Goal: Task Accomplishment & Management: Use online tool/utility

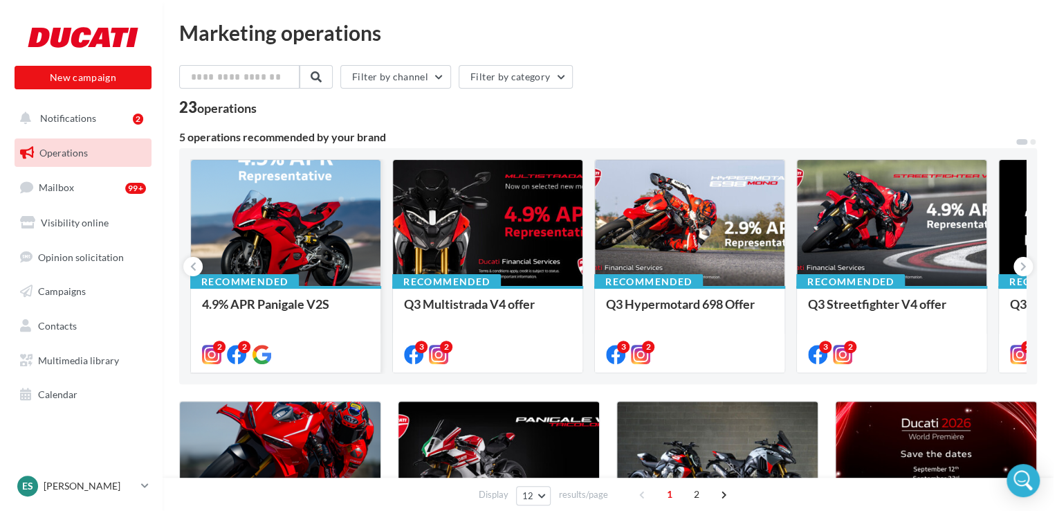
scroll to position [208, 0]
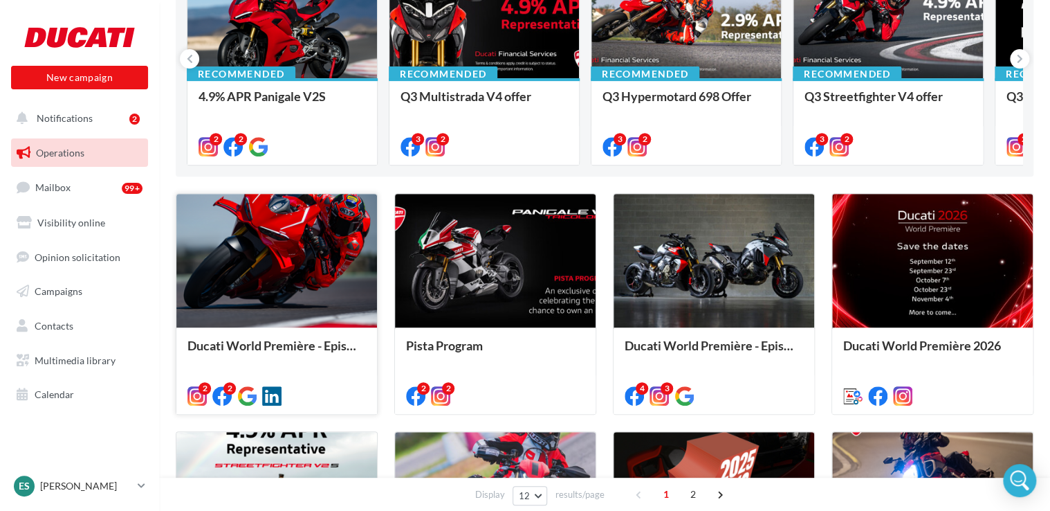
click at [313, 279] on div at bounding box center [276, 261] width 201 height 135
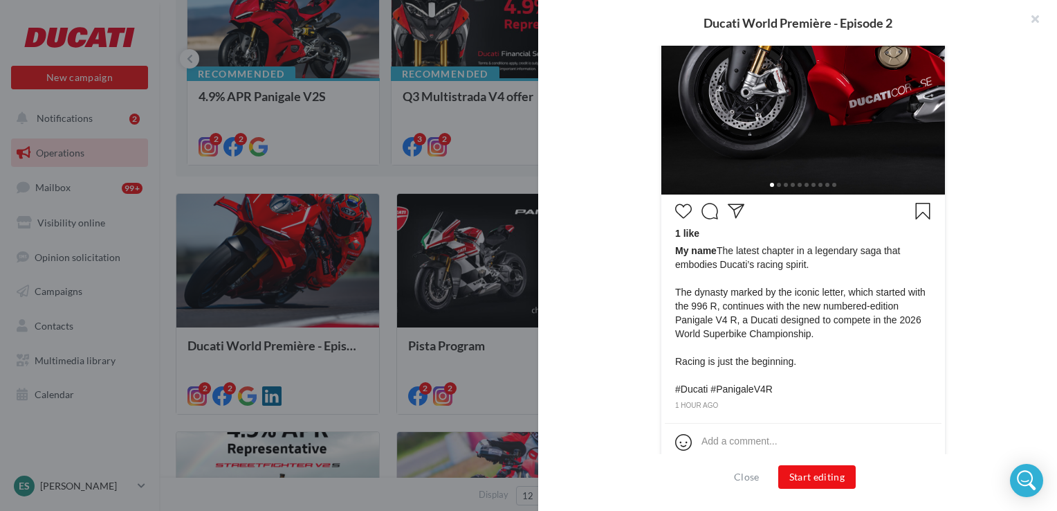
scroll to position [529, 0]
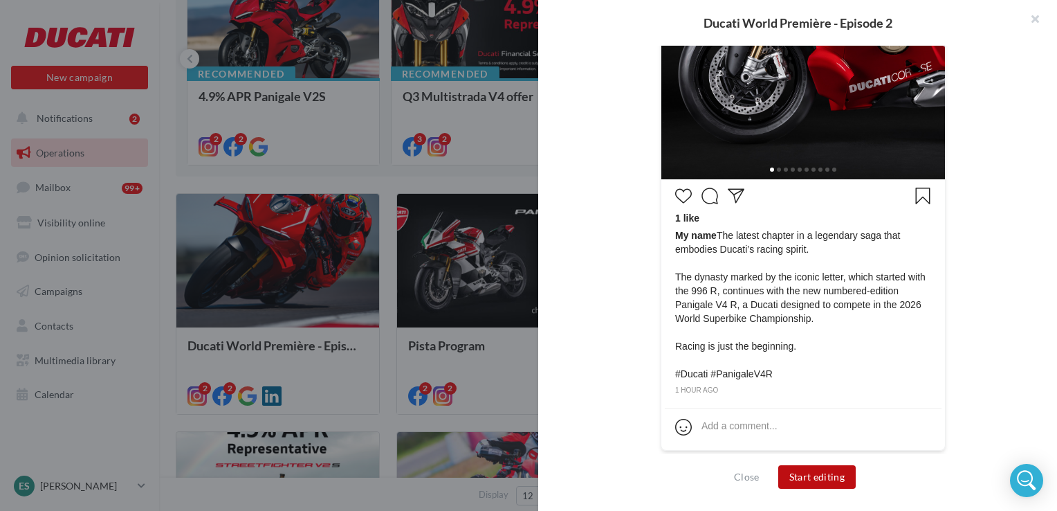
click at [803, 481] on button "Start editing" at bounding box center [817, 477] width 78 height 24
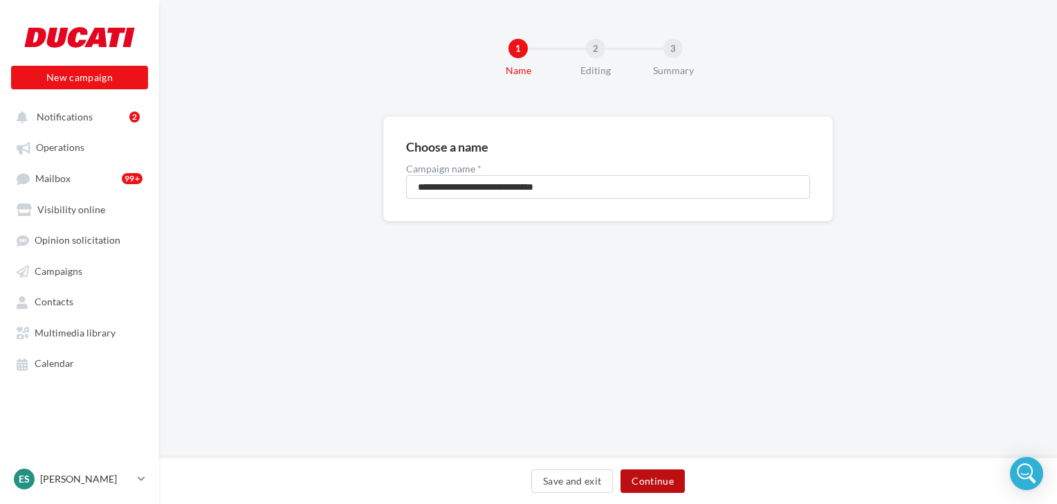
click at [674, 476] on button "Continue" at bounding box center [653, 481] width 64 height 24
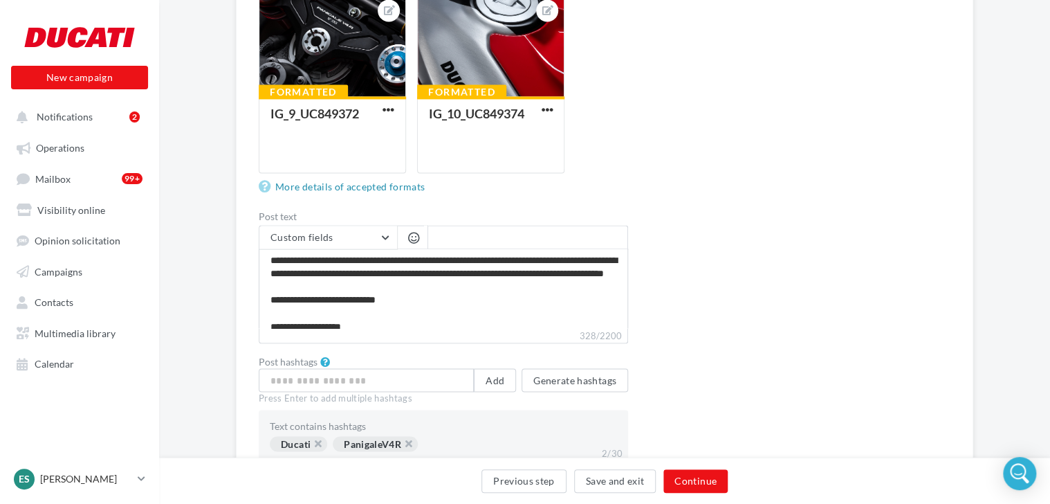
scroll to position [52, 0]
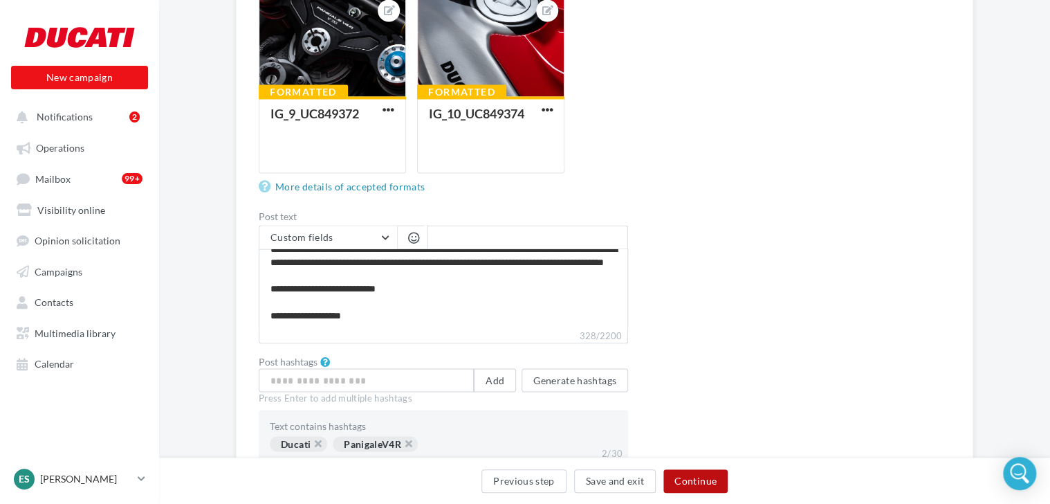
click at [688, 478] on button "Continue" at bounding box center [696, 481] width 64 height 24
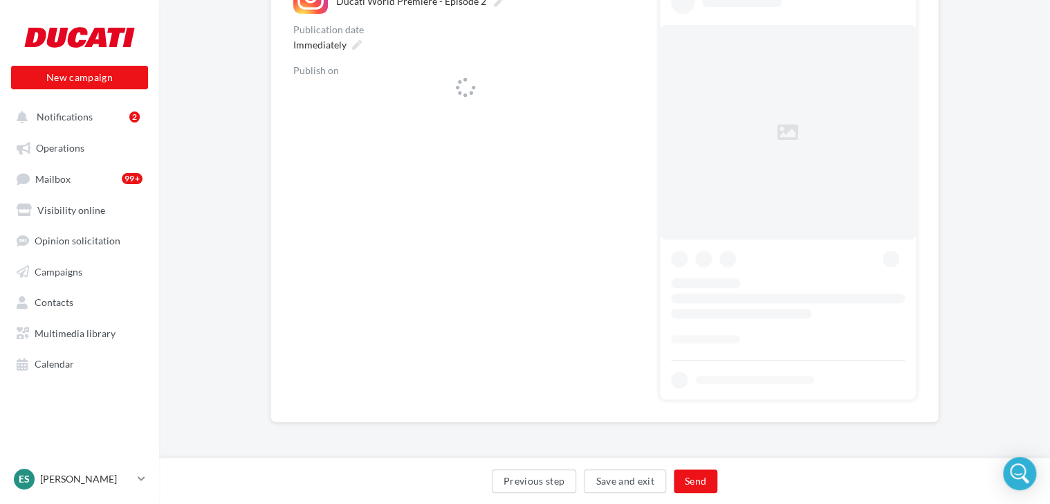
scroll to position [183, 0]
click at [622, 93] on icon at bounding box center [625, 95] width 8 height 10
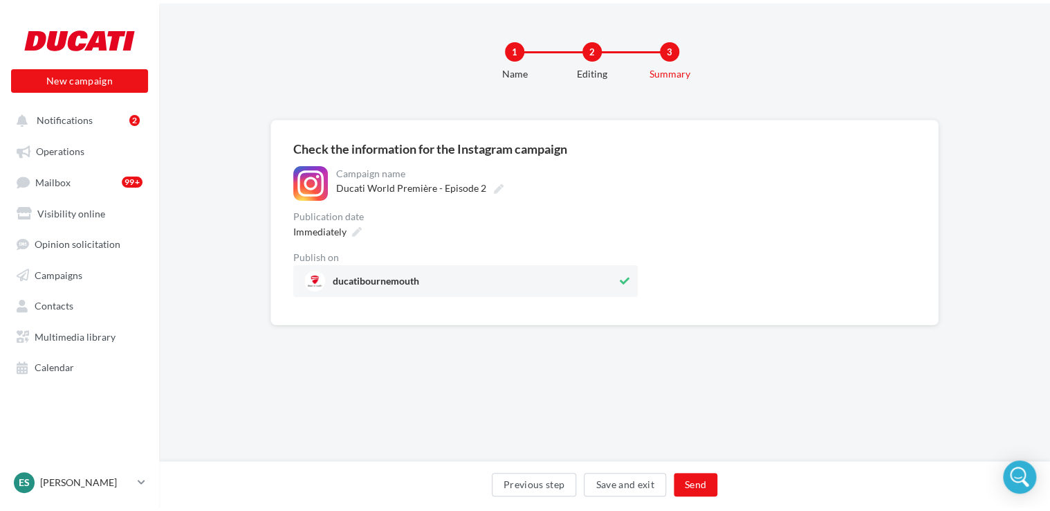
scroll to position [0, 0]
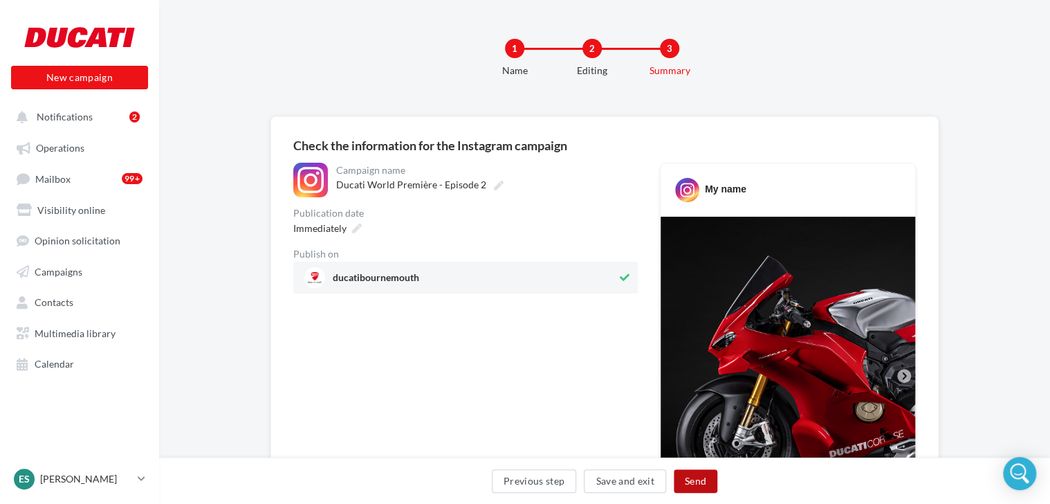
click at [712, 483] on button "Send" at bounding box center [696, 481] width 44 height 24
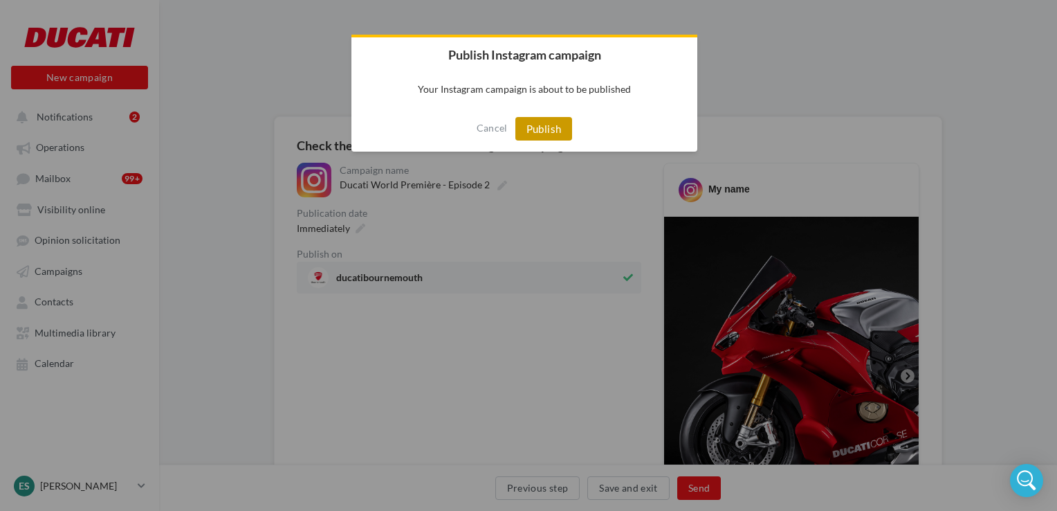
click at [542, 127] on button "Publish" at bounding box center [543, 129] width 57 height 24
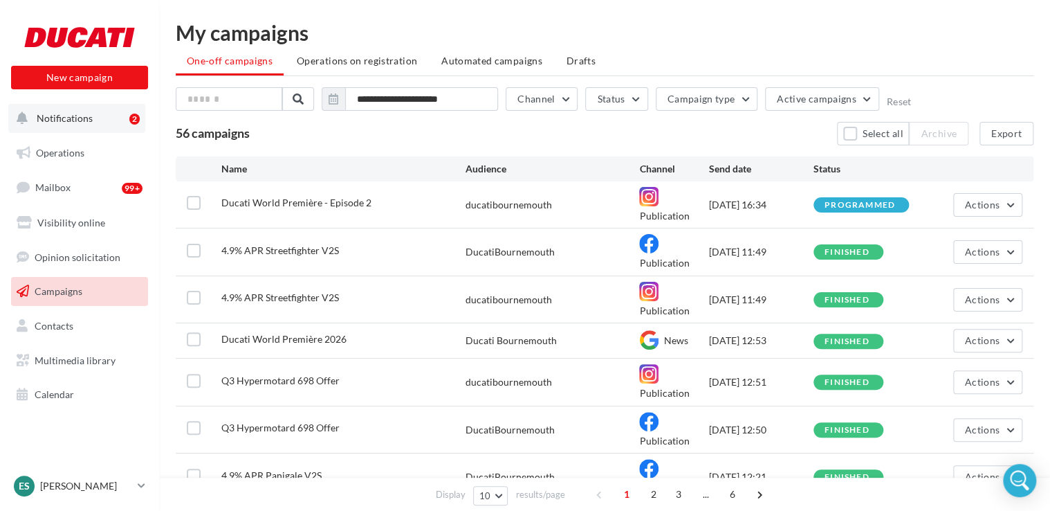
click at [69, 116] on span "Notifications" at bounding box center [65, 118] width 56 height 12
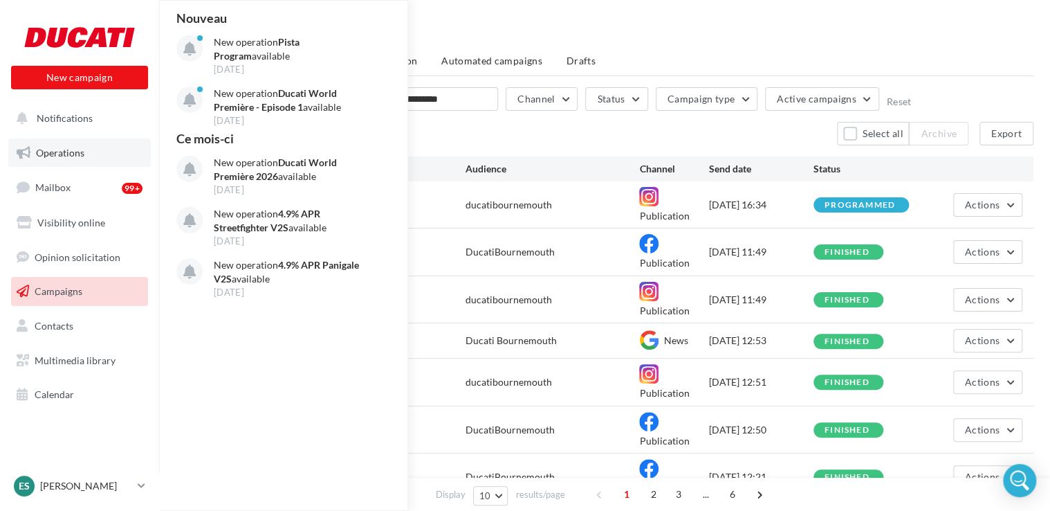
click at [87, 148] on link "Operations" at bounding box center [79, 152] width 143 height 29
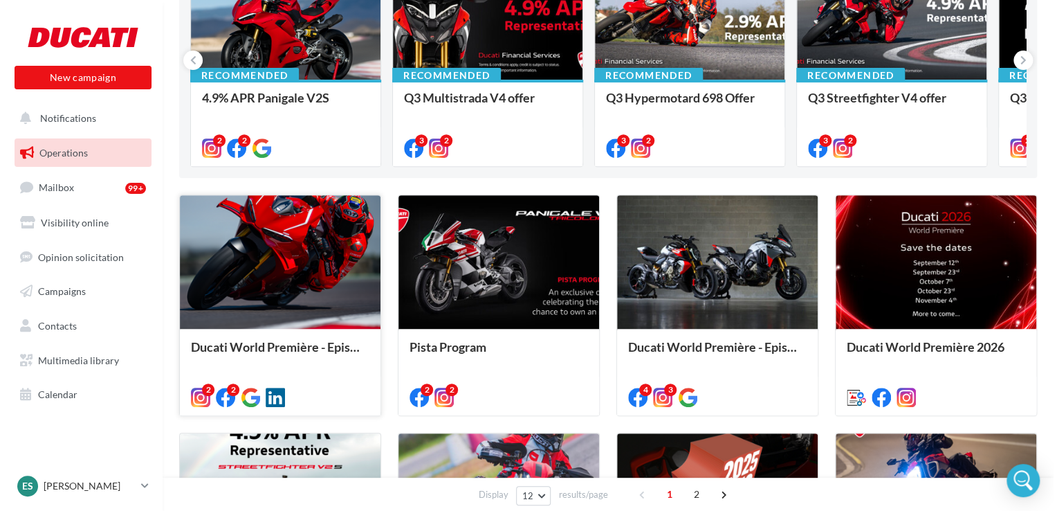
scroll to position [208, 0]
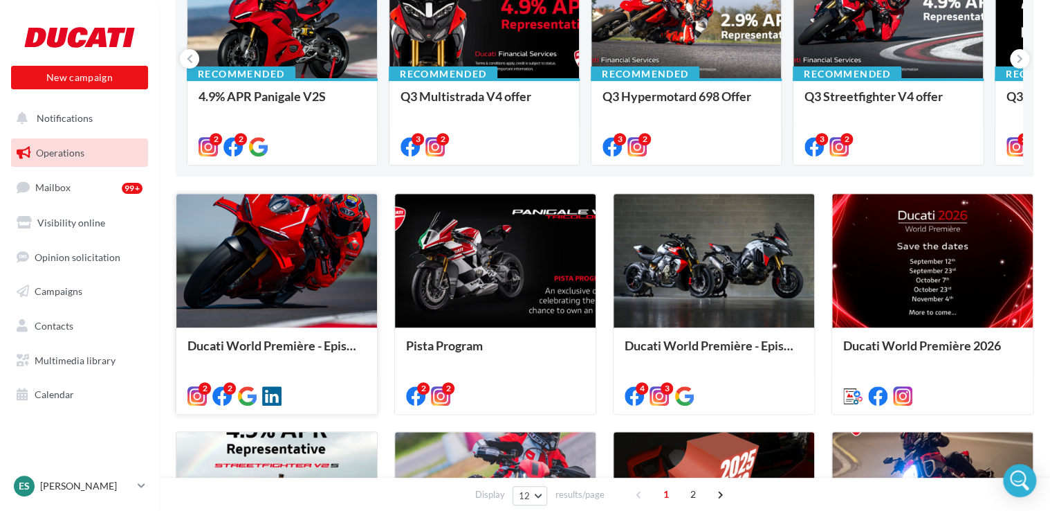
click at [257, 329] on div "Ducati World Première - Episode 2" at bounding box center [276, 369] width 201 height 85
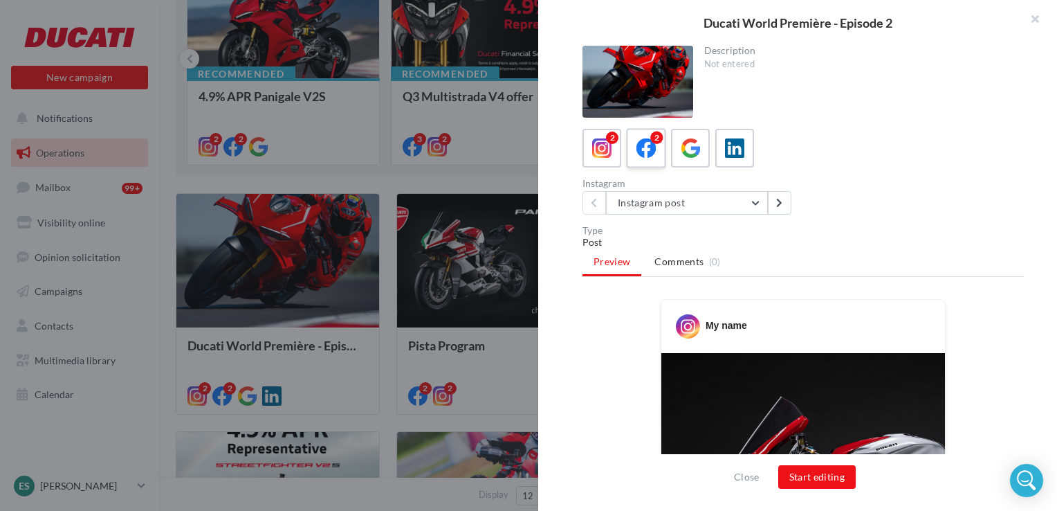
click at [634, 156] on div "2" at bounding box center [647, 149] width 26 height 26
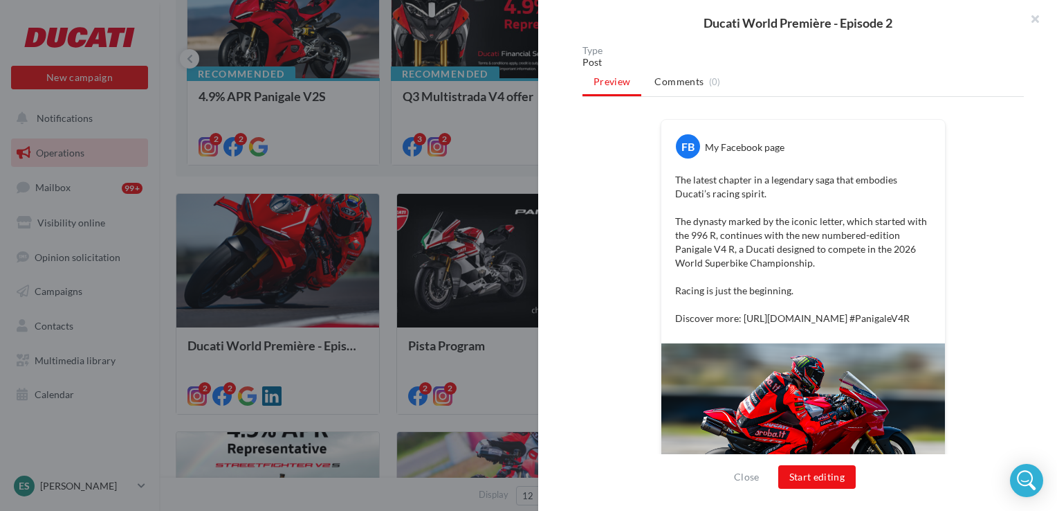
scroll to position [244, 0]
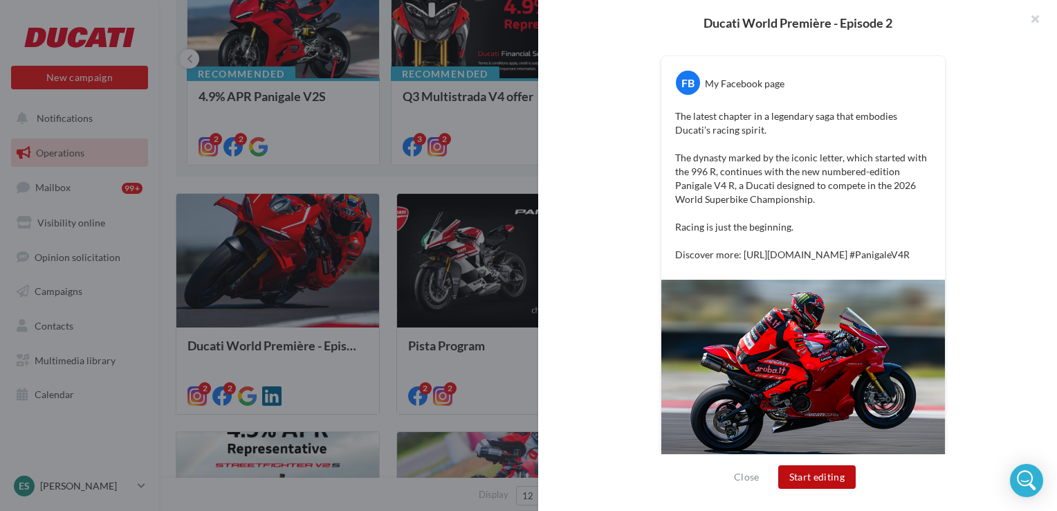
click at [834, 477] on button "Start editing" at bounding box center [817, 477] width 78 height 24
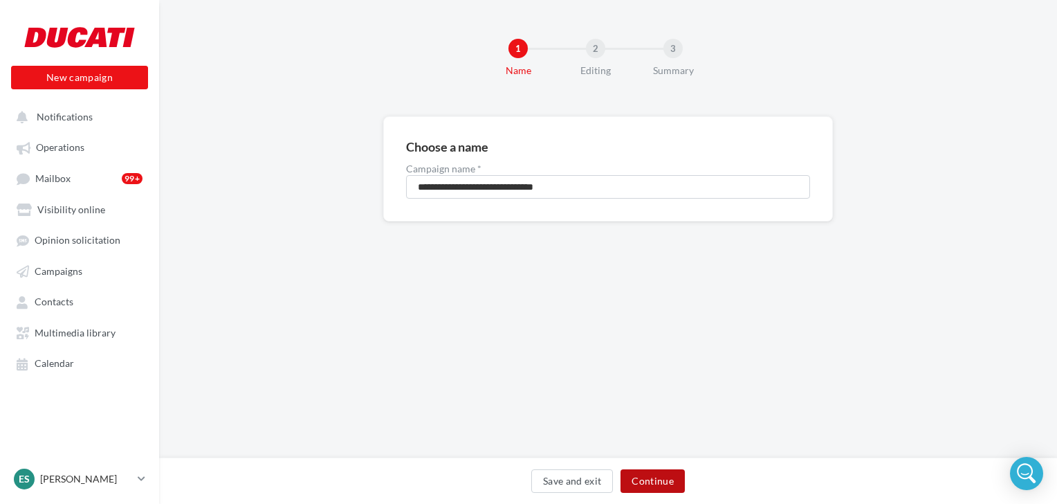
click at [666, 477] on button "Continue" at bounding box center [653, 481] width 64 height 24
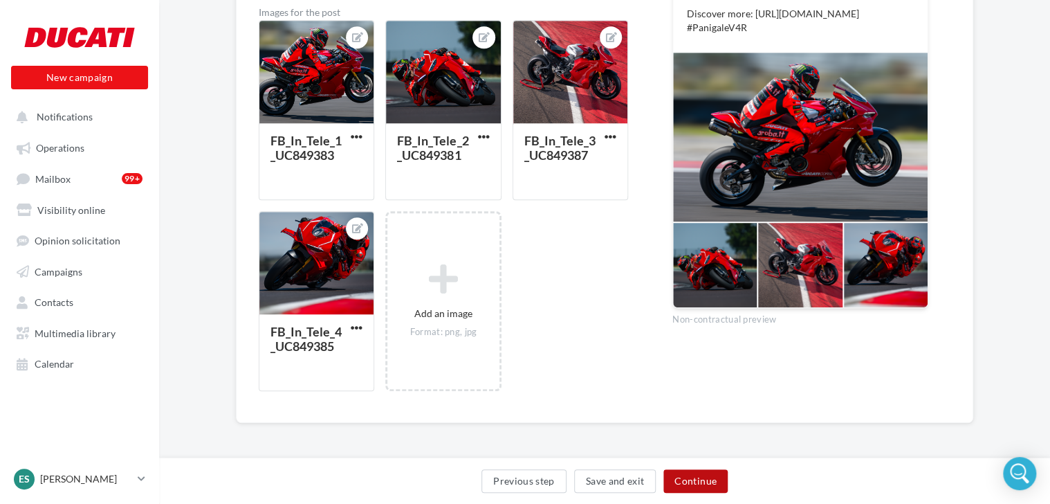
click at [700, 480] on button "Continue" at bounding box center [696, 481] width 64 height 24
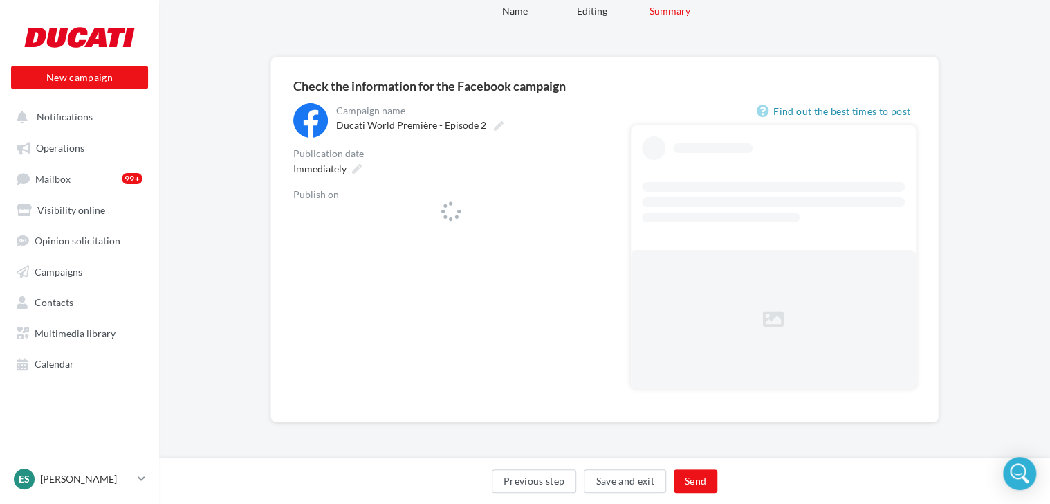
scroll to position [59, 0]
click at [584, 218] on span "DucatiBournemouth" at bounding box center [446, 218] width 285 height 21
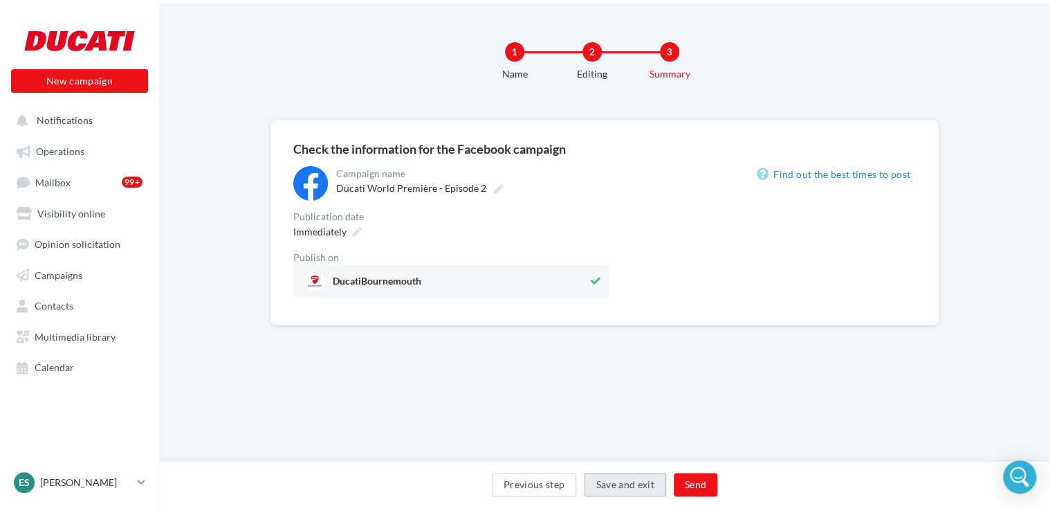
scroll to position [0, 0]
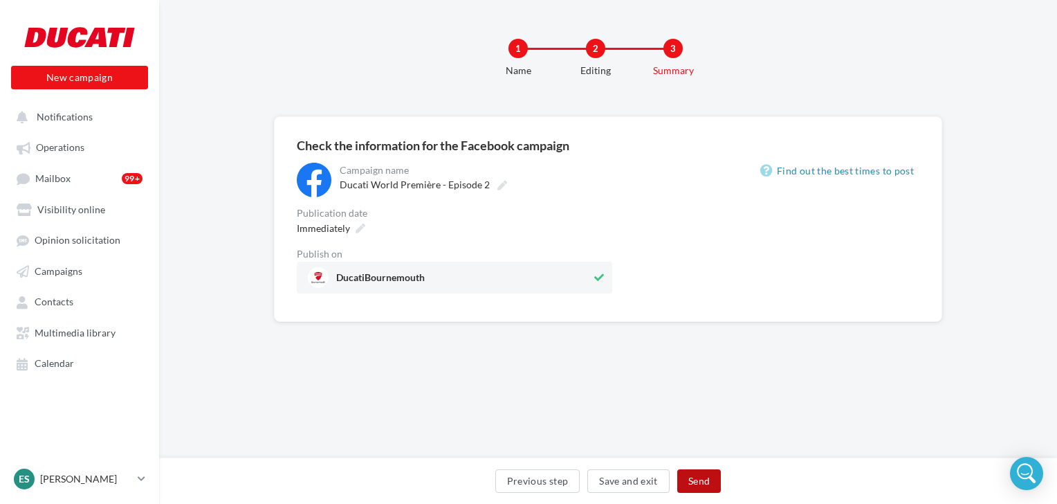
click at [703, 483] on button "Send" at bounding box center [699, 481] width 44 height 24
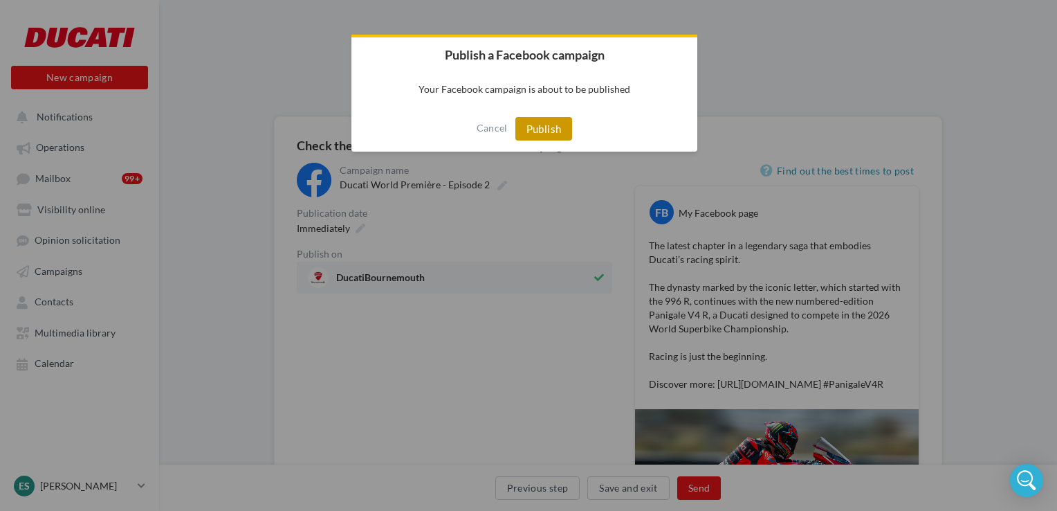
click at [543, 135] on button "Publish" at bounding box center [543, 129] width 57 height 24
